Goal: Task Accomplishment & Management: Use online tool/utility

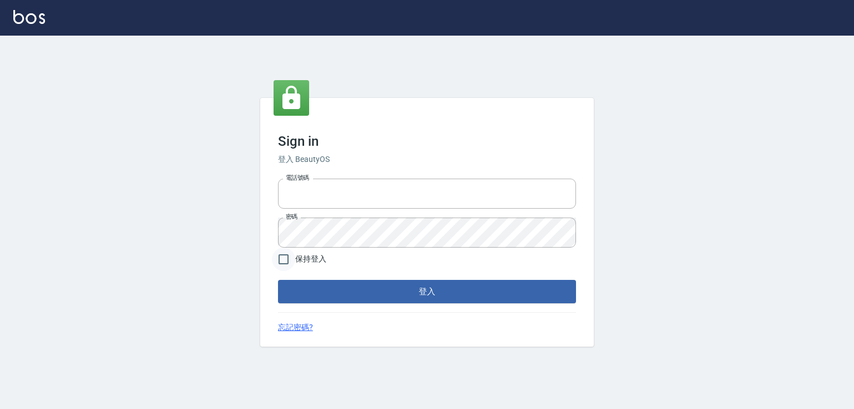
type input "5260381"
click at [283, 260] on input "保持登入" at bounding box center [283, 258] width 23 height 23
checkbox input "true"
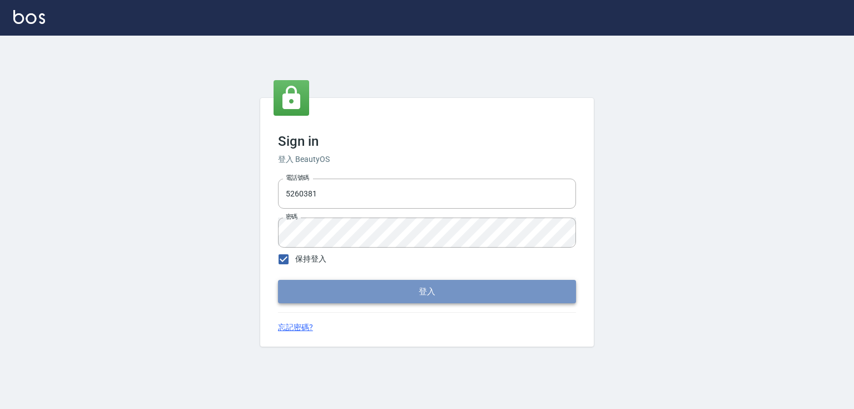
click at [350, 296] on button "登入" at bounding box center [427, 291] width 298 height 23
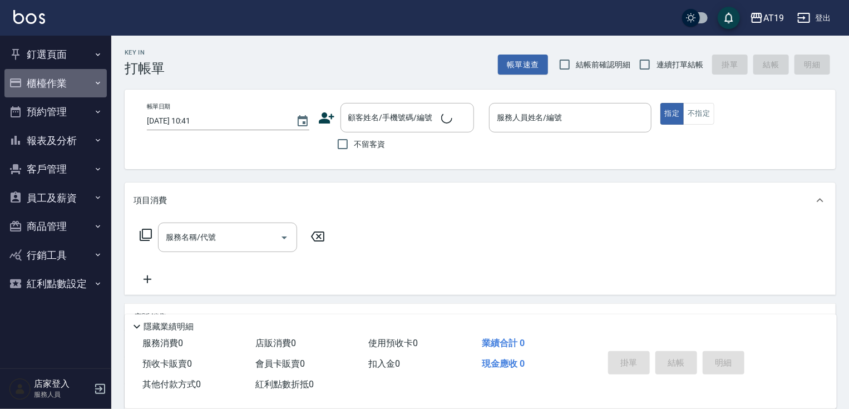
click at [60, 93] on button "櫃檯作業" at bounding box center [55, 83] width 102 height 29
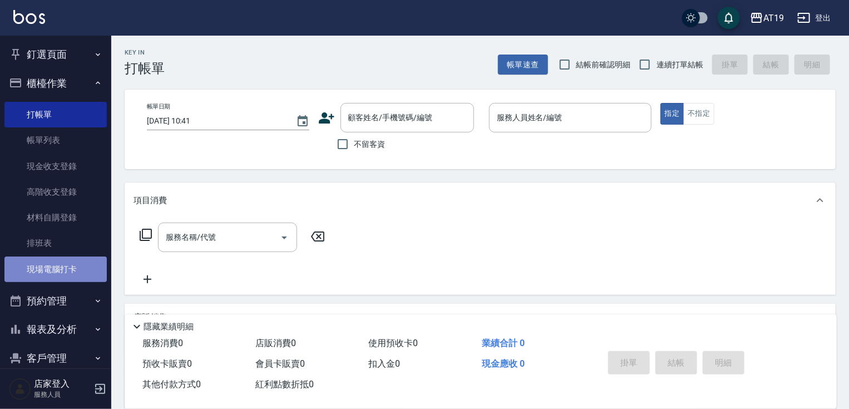
click at [73, 266] on link "現場電腦打卡" at bounding box center [55, 269] width 102 height 26
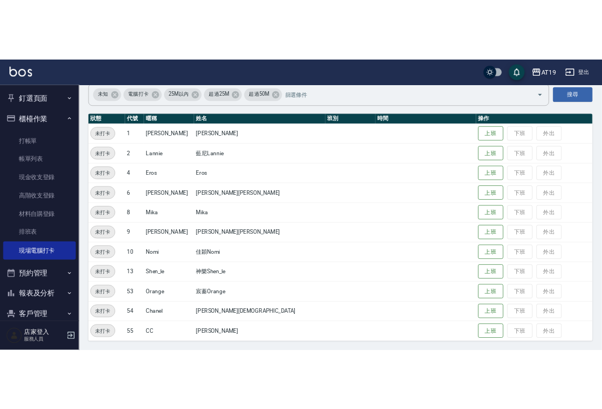
scroll to position [90, 0]
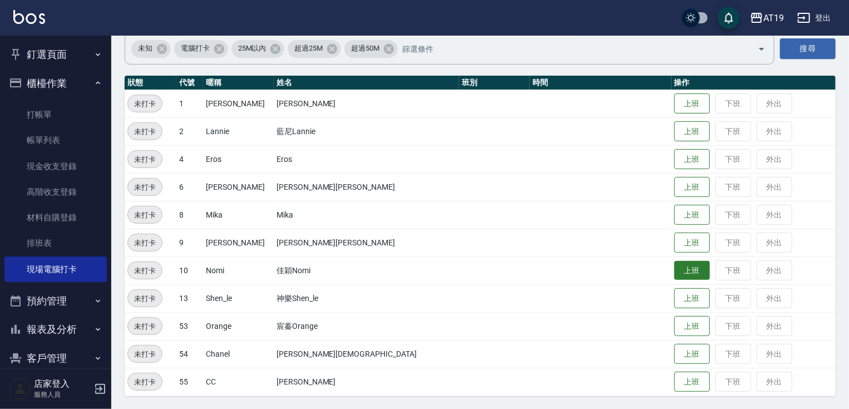
click at [674, 270] on button "上班" at bounding box center [692, 270] width 36 height 19
click at [674, 238] on button "上班" at bounding box center [692, 242] width 36 height 19
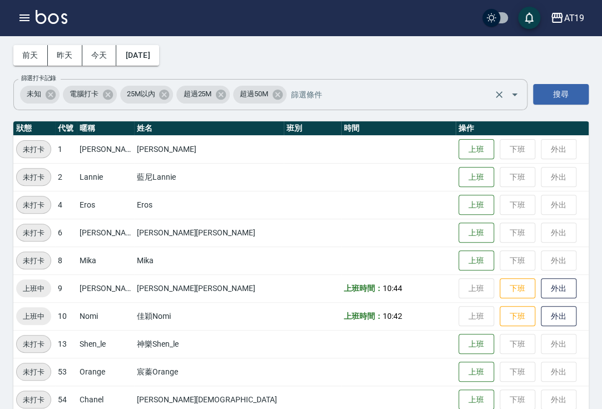
scroll to position [1, 0]
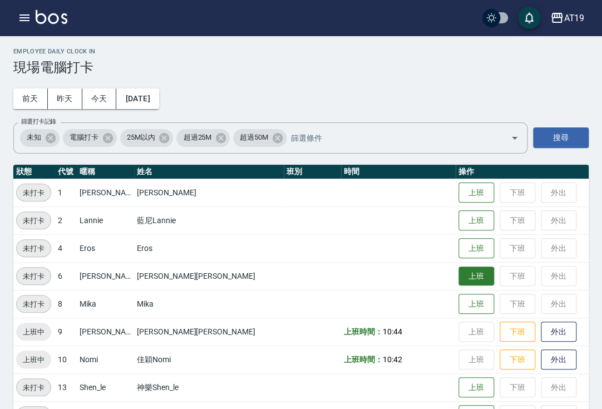
click at [458, 273] on button "上班" at bounding box center [476, 275] width 36 height 19
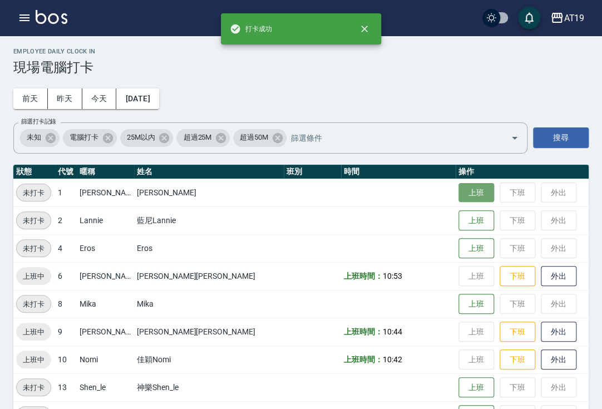
click at [458, 190] on button "上班" at bounding box center [476, 192] width 36 height 19
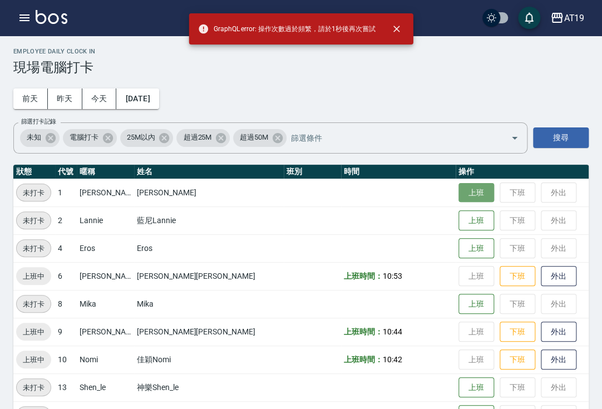
click at [458, 189] on button "上班" at bounding box center [476, 192] width 36 height 19
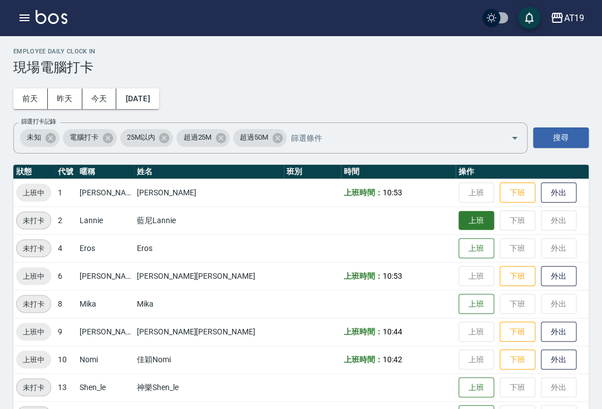
click at [458, 221] on button "上班" at bounding box center [476, 220] width 36 height 19
